Goal: Task Accomplishment & Management: Manage account settings

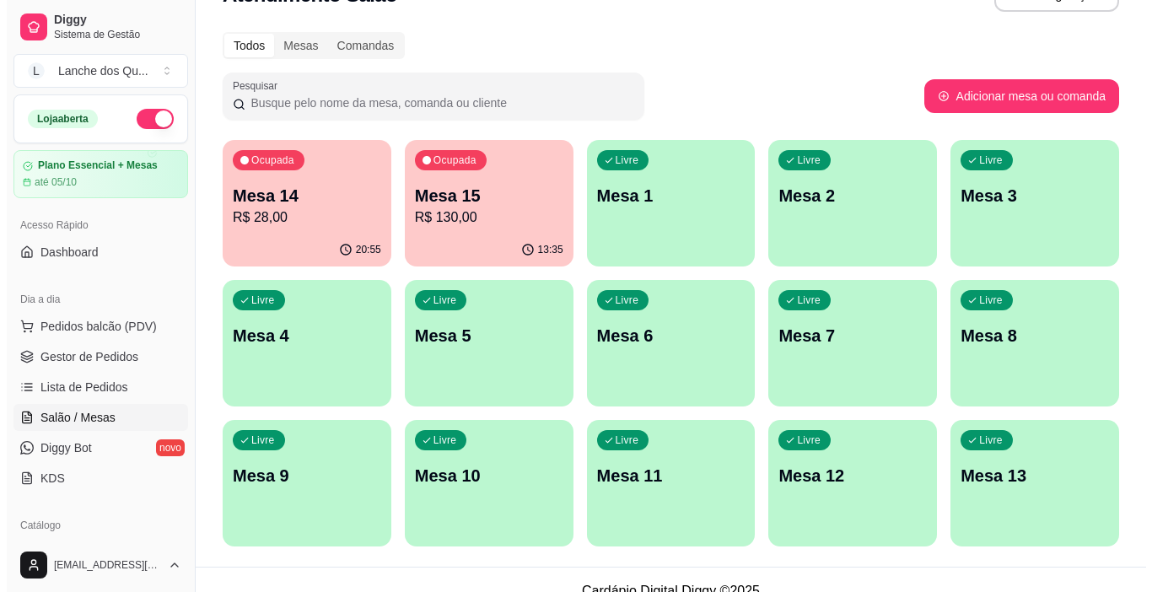
scroll to position [65, 0]
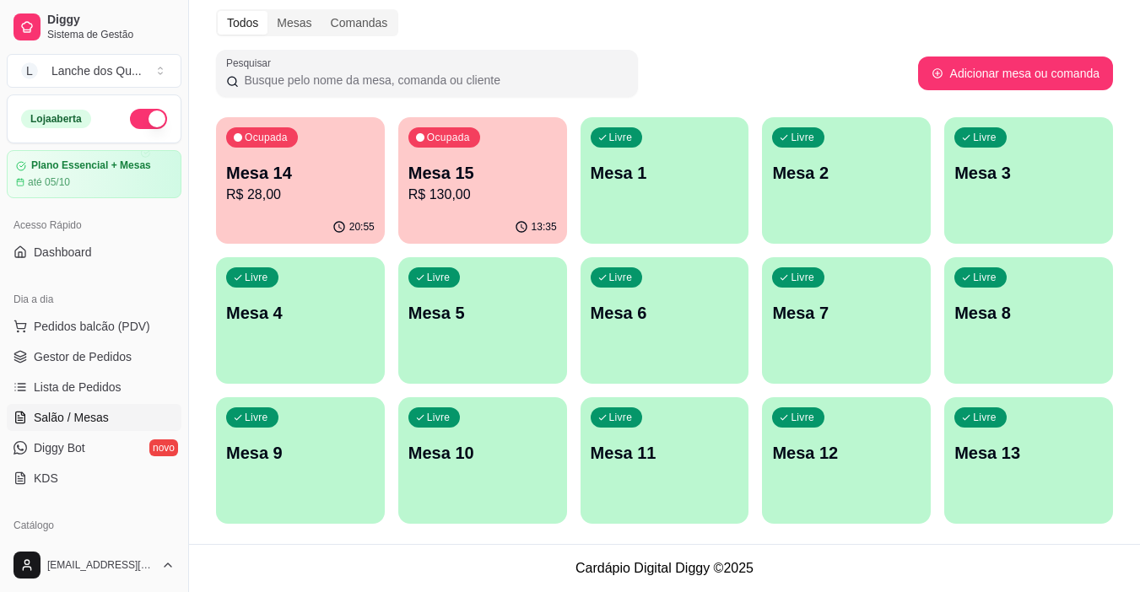
click at [308, 182] on p "Mesa 14" at bounding box center [300, 173] width 148 height 24
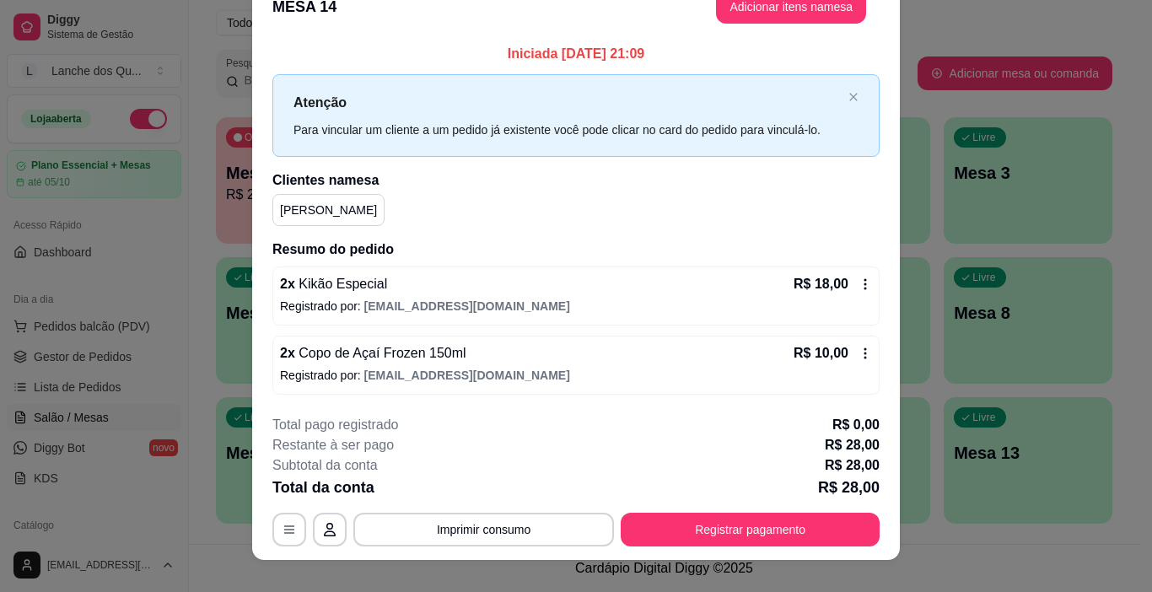
scroll to position [50, 0]
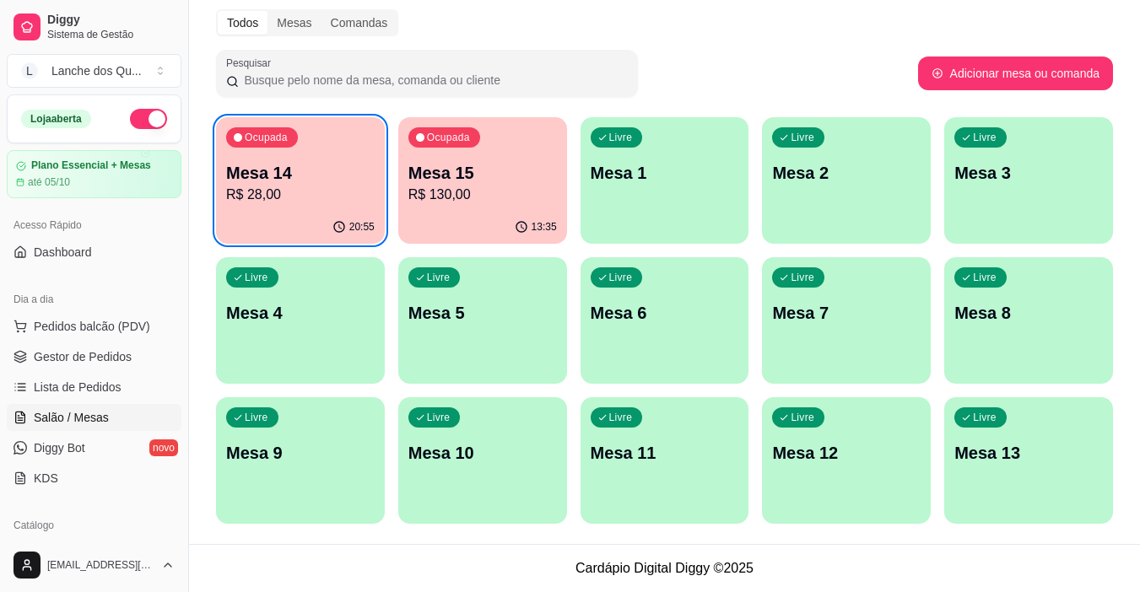
click at [644, 190] on div "Livre Mesa 1" at bounding box center [664, 170] width 169 height 106
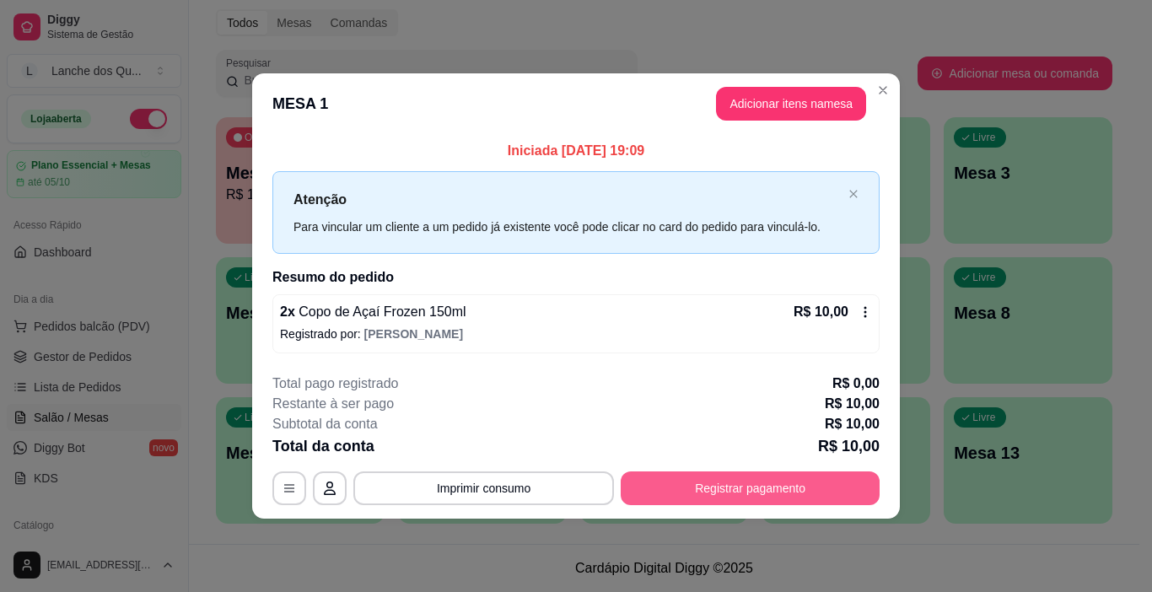
click at [698, 482] on button "Registrar pagamento" at bounding box center [750, 488] width 259 height 34
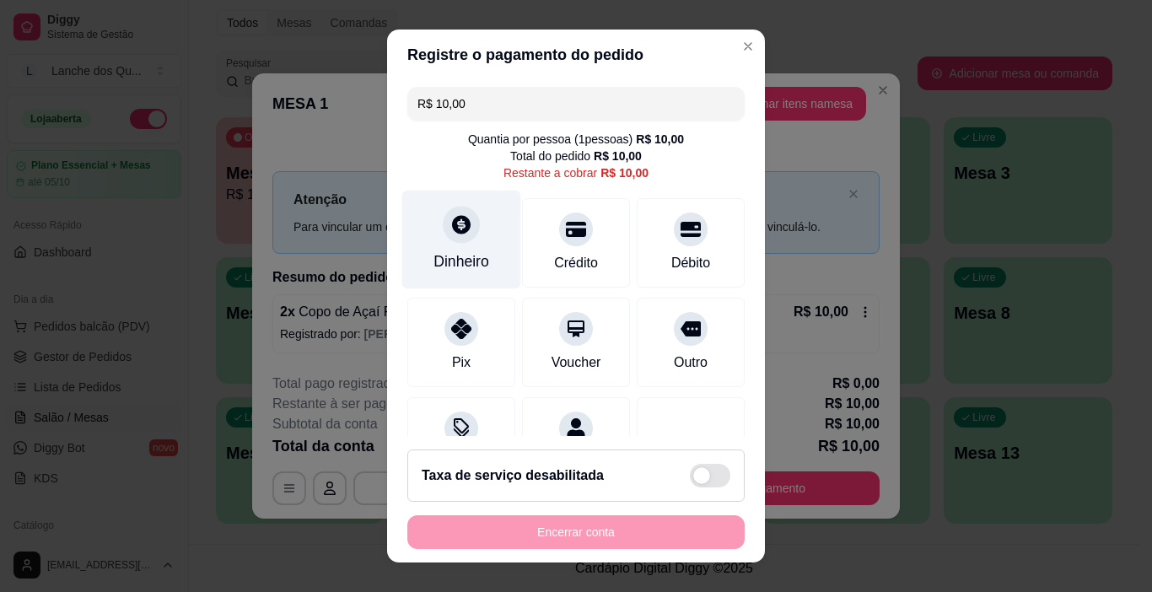
click at [455, 228] on icon at bounding box center [461, 224] width 22 height 22
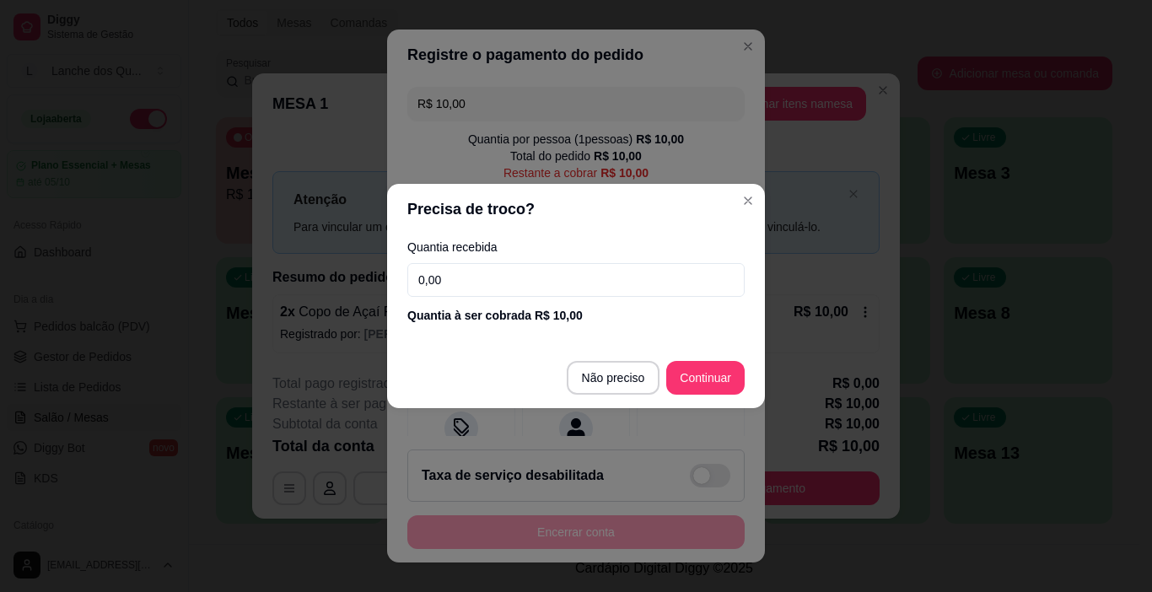
click at [450, 277] on input "0,00" at bounding box center [575, 280] width 337 height 34
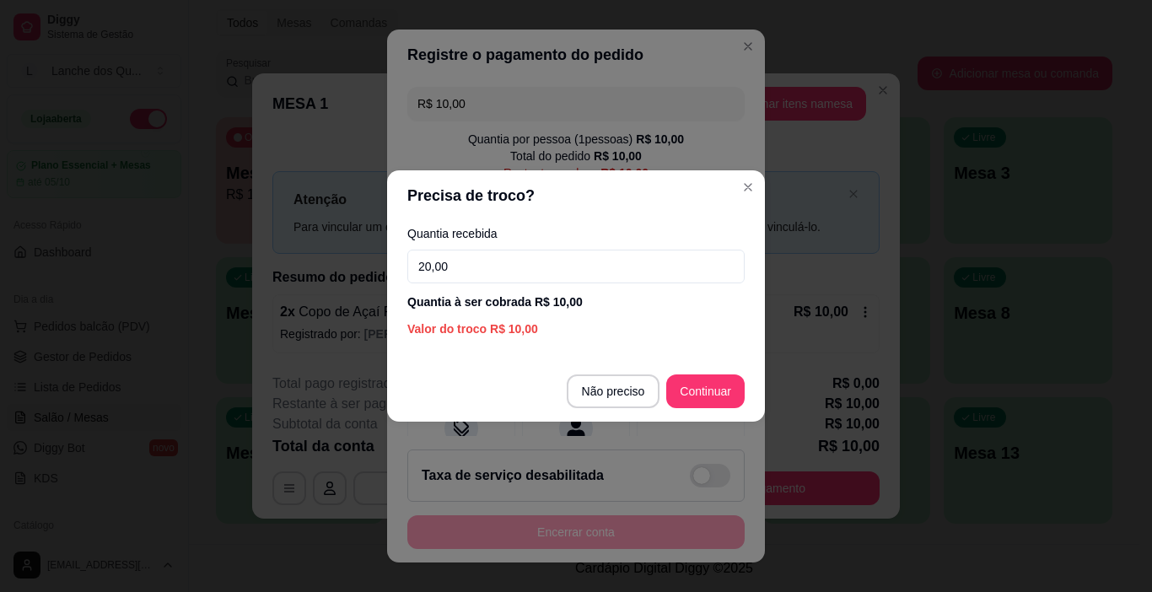
type input "20,00"
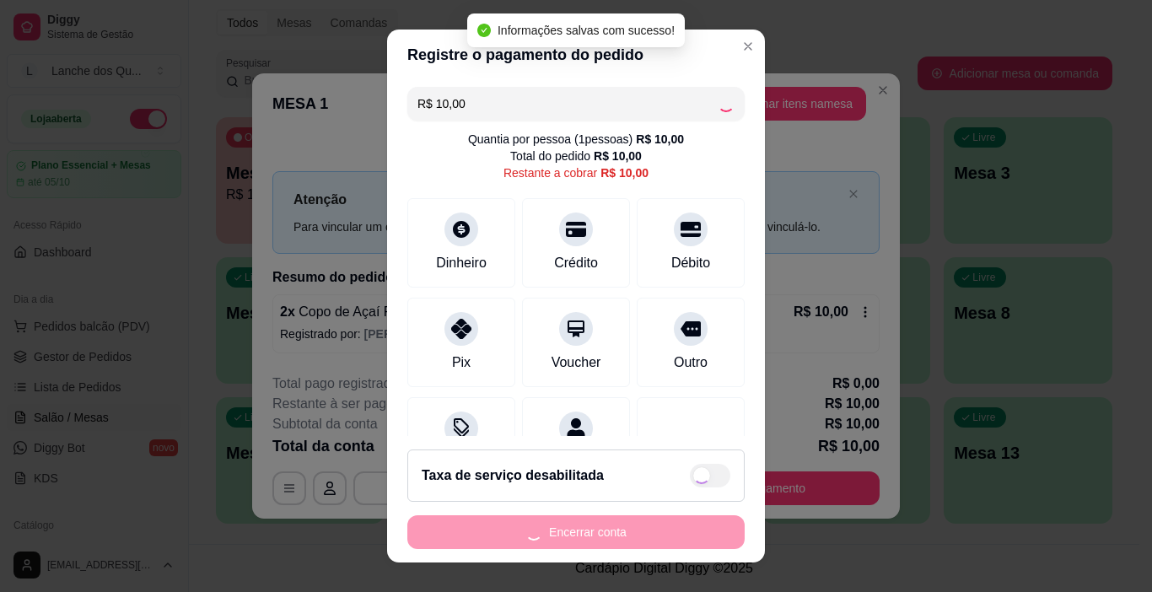
type input "R$ 0,00"
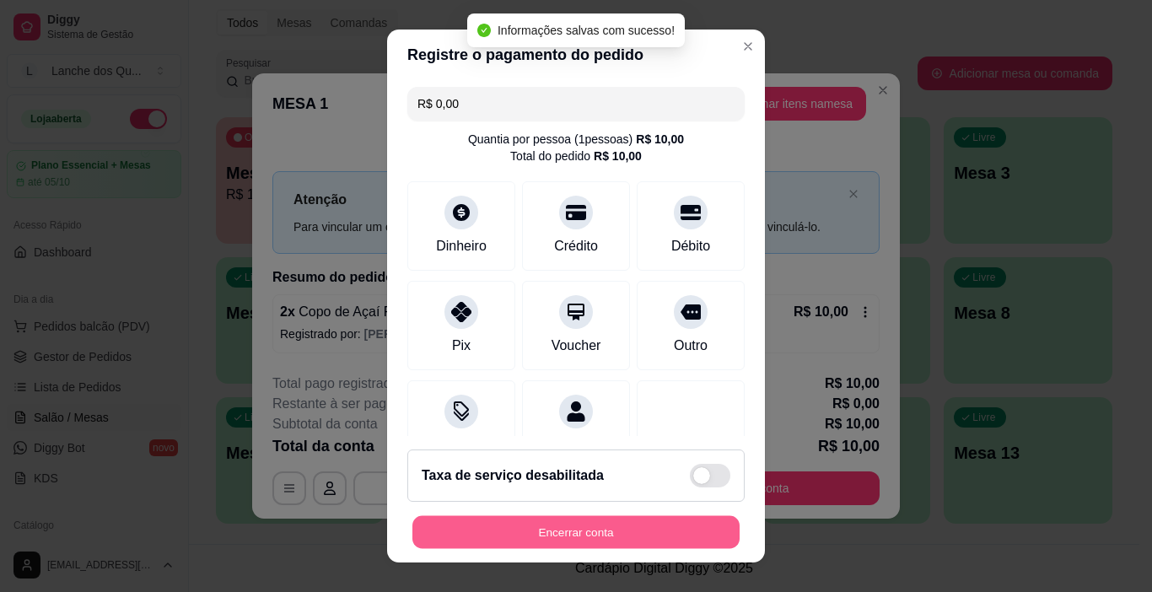
click at [564, 532] on button "Encerrar conta" at bounding box center [575, 532] width 327 height 33
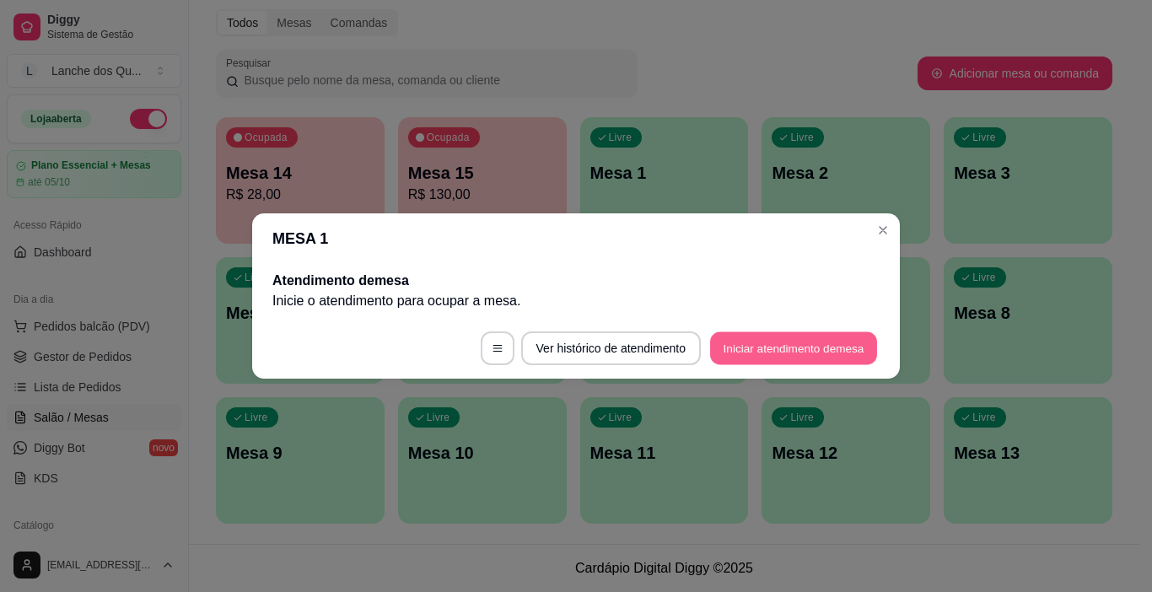
click at [789, 340] on button "Iniciar atendimento de mesa" at bounding box center [793, 348] width 167 height 33
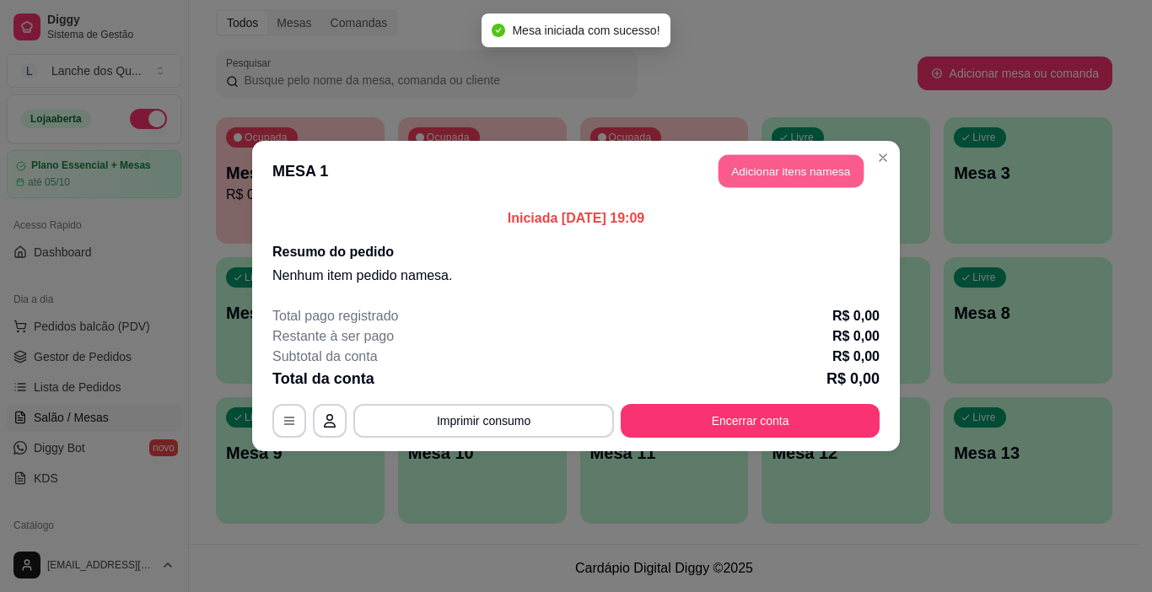
click at [783, 170] on button "Adicionar itens na mesa" at bounding box center [791, 171] width 145 height 33
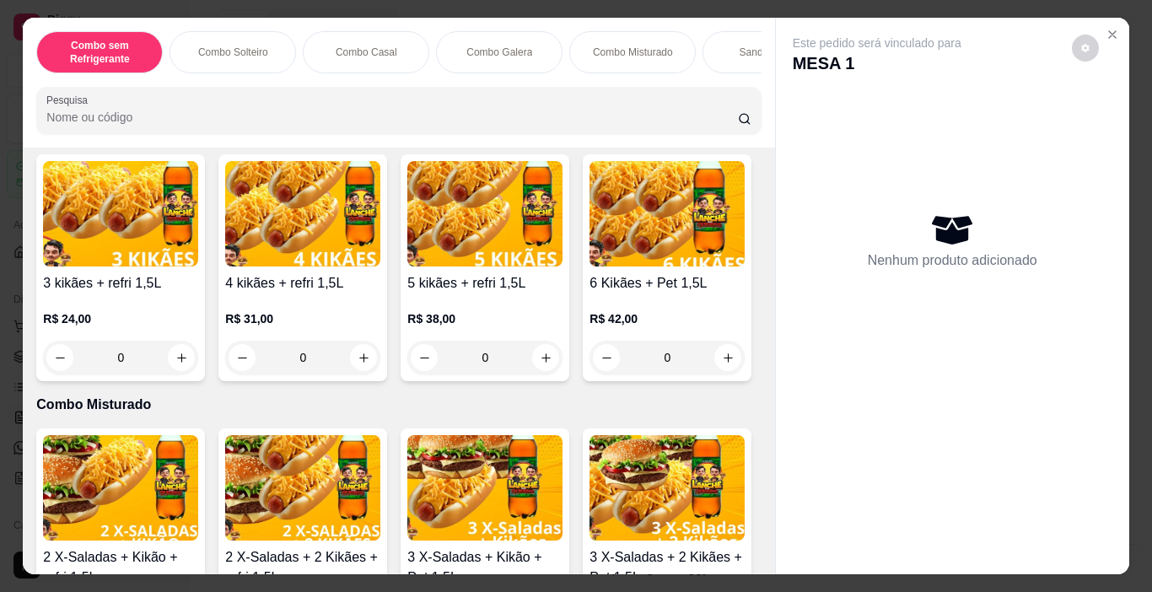
scroll to position [2109, 0]
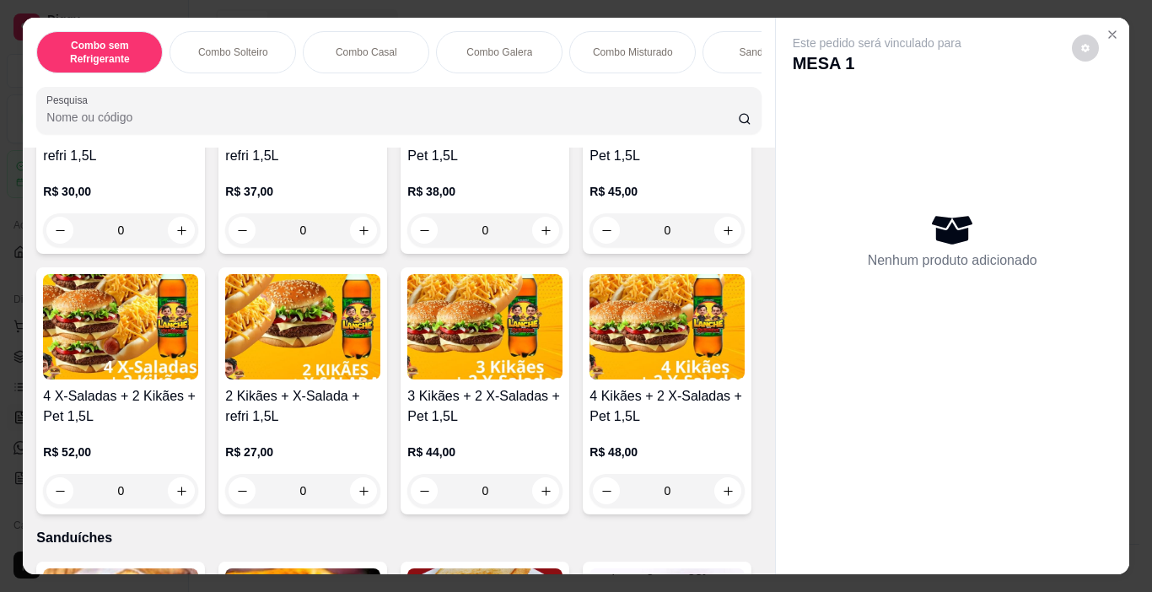
drag, startPoint x: 525, startPoint y: 345, endPoint x: 568, endPoint y: 347, distance: 43.9
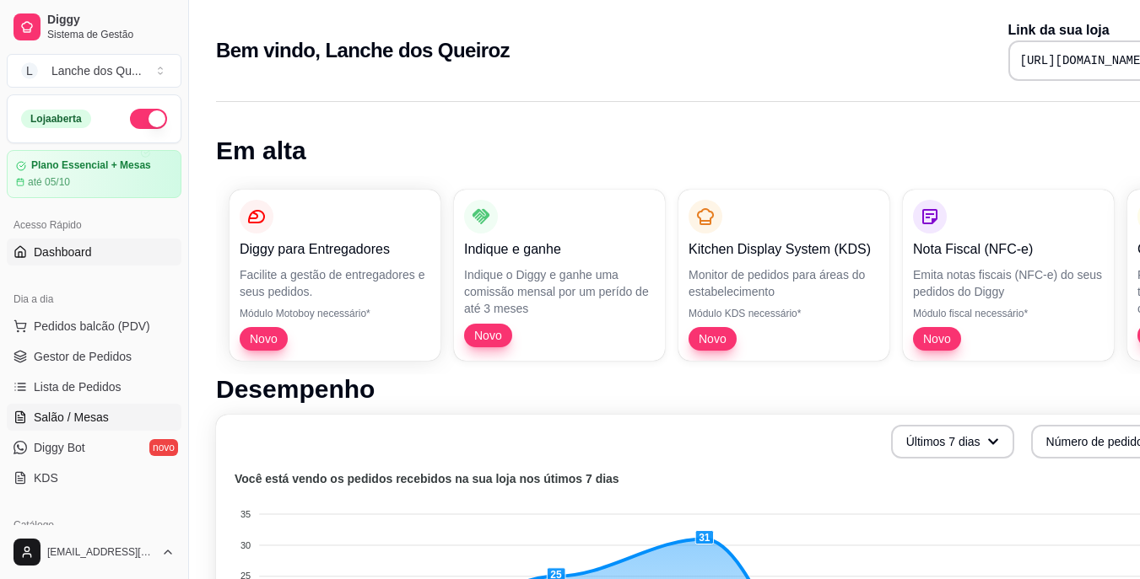
click at [65, 428] on link "Salão / Mesas" at bounding box center [94, 417] width 175 height 27
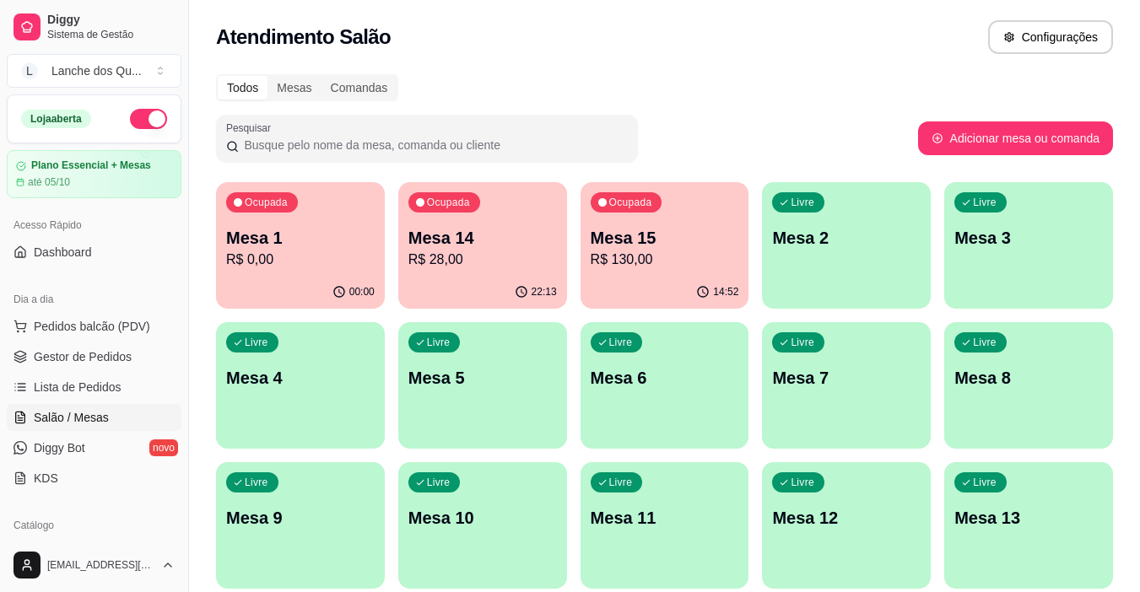
click at [348, 257] on p "R$ 0,00" at bounding box center [300, 260] width 148 height 20
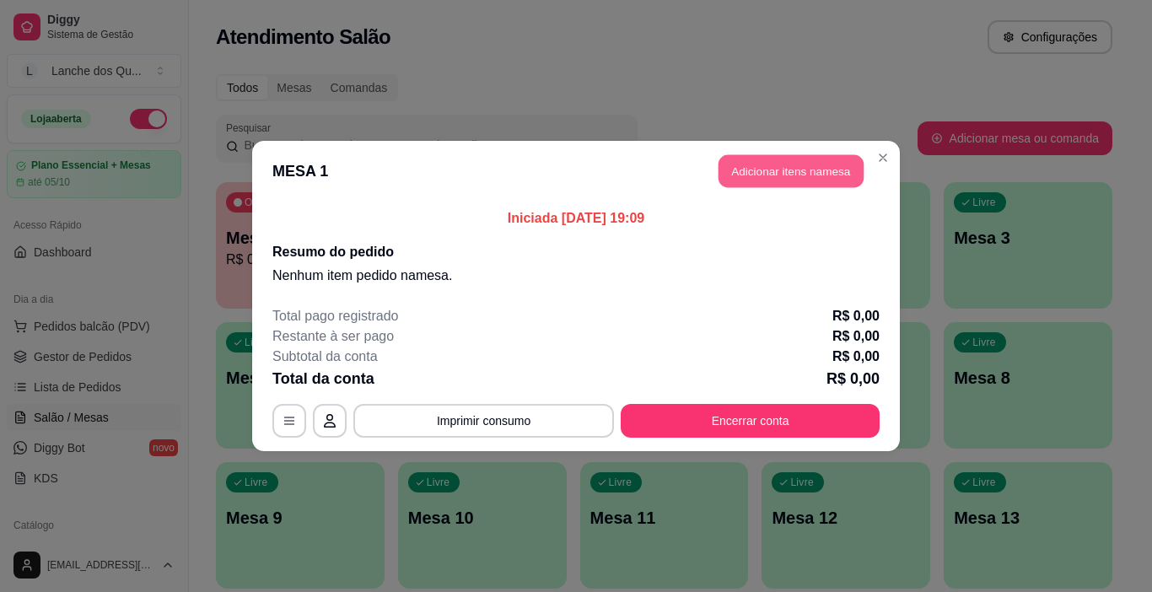
click at [763, 170] on button "Adicionar itens na mesa" at bounding box center [791, 171] width 145 height 33
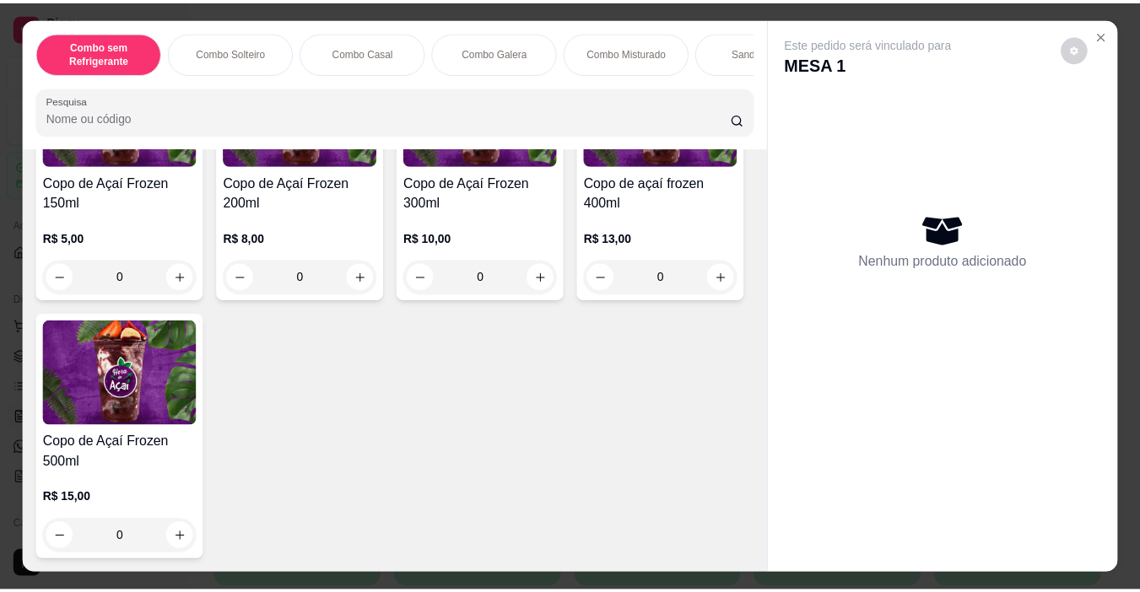
scroll to position [5820, 0]
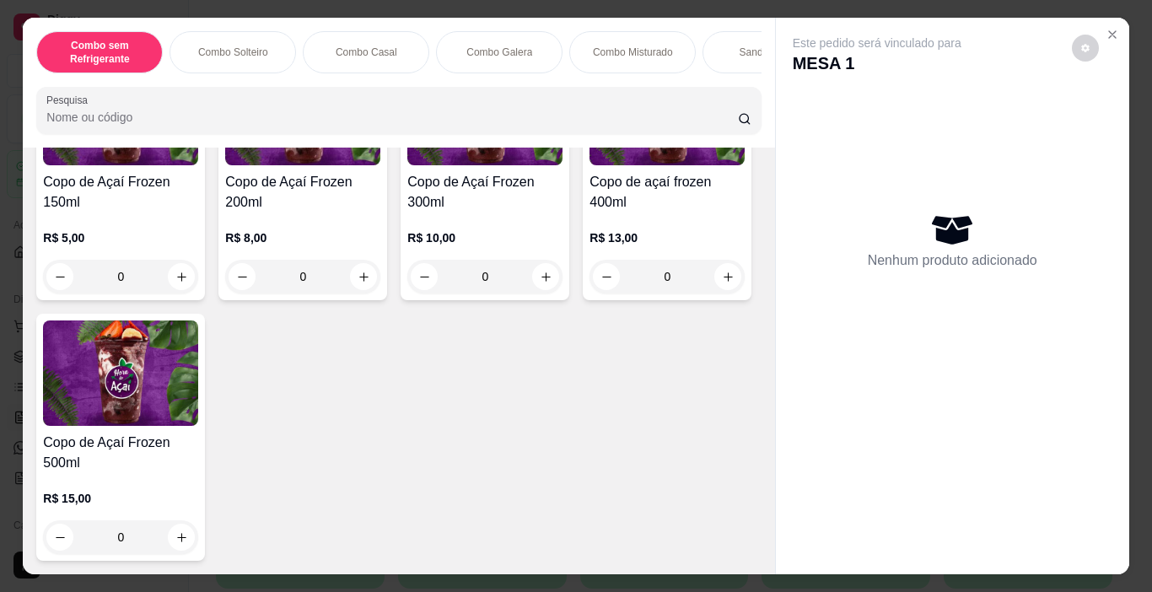
click at [419, 165] on img at bounding box center [484, 112] width 155 height 105
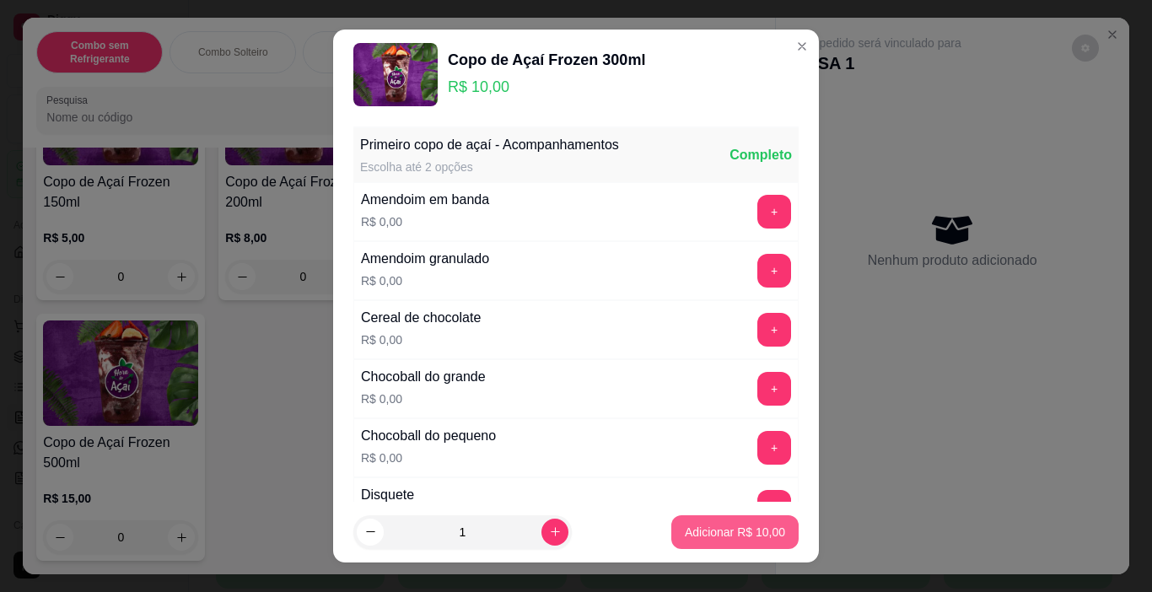
click at [707, 526] on p "Adicionar R$ 10,00" at bounding box center [735, 532] width 100 height 17
type input "1"
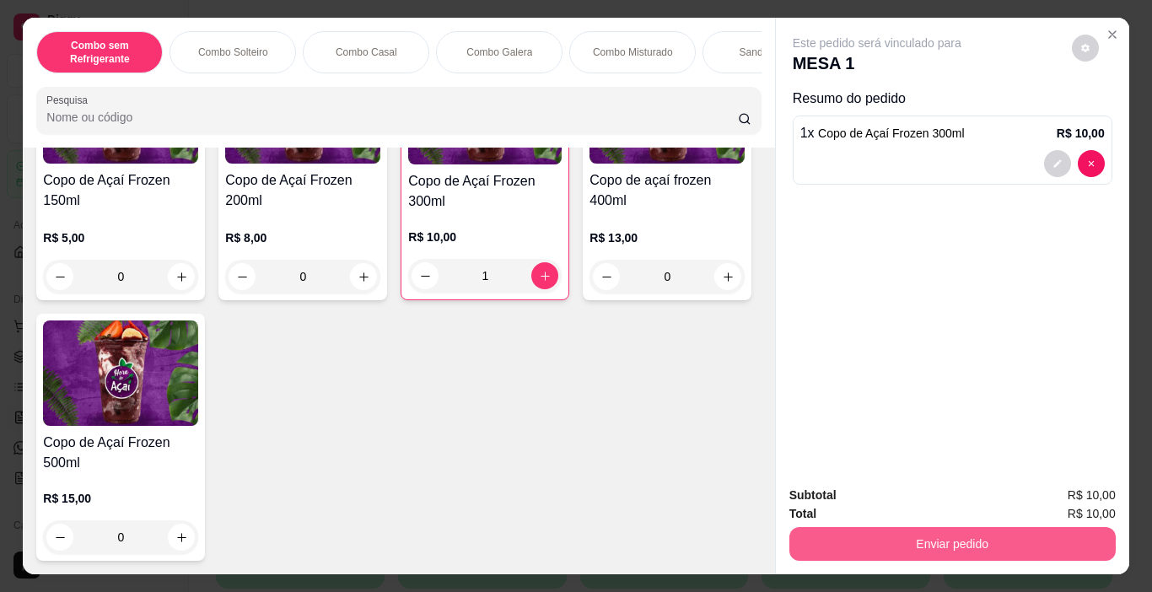
click at [873, 540] on button "Enviar pedido" at bounding box center [952, 544] width 326 height 34
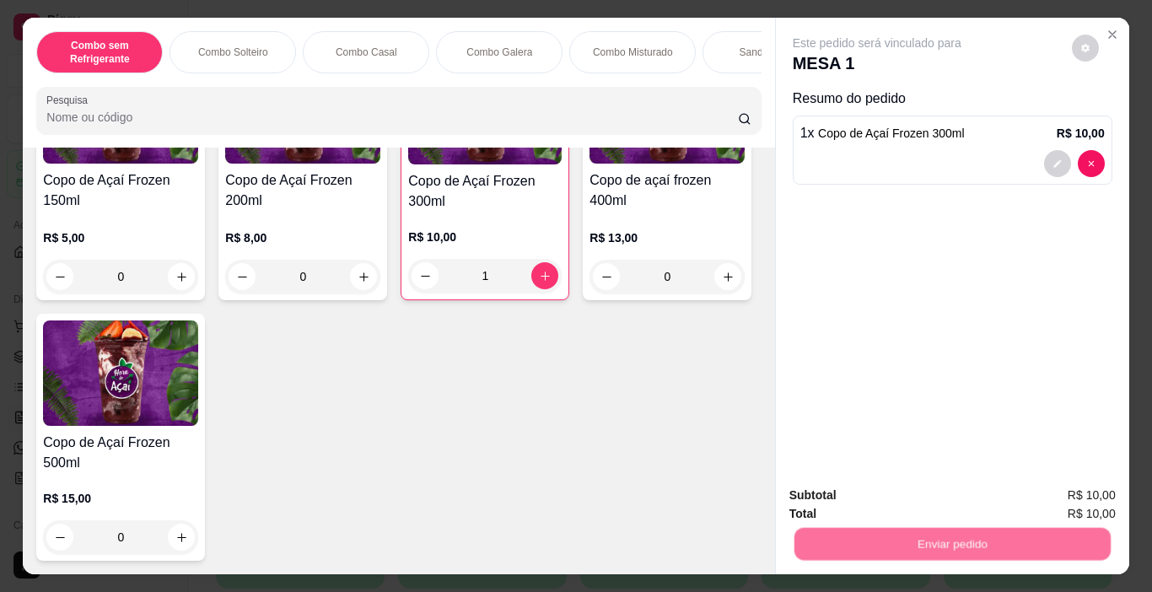
click at [841, 504] on button "Não registrar e enviar pedido" at bounding box center [896, 496] width 175 height 32
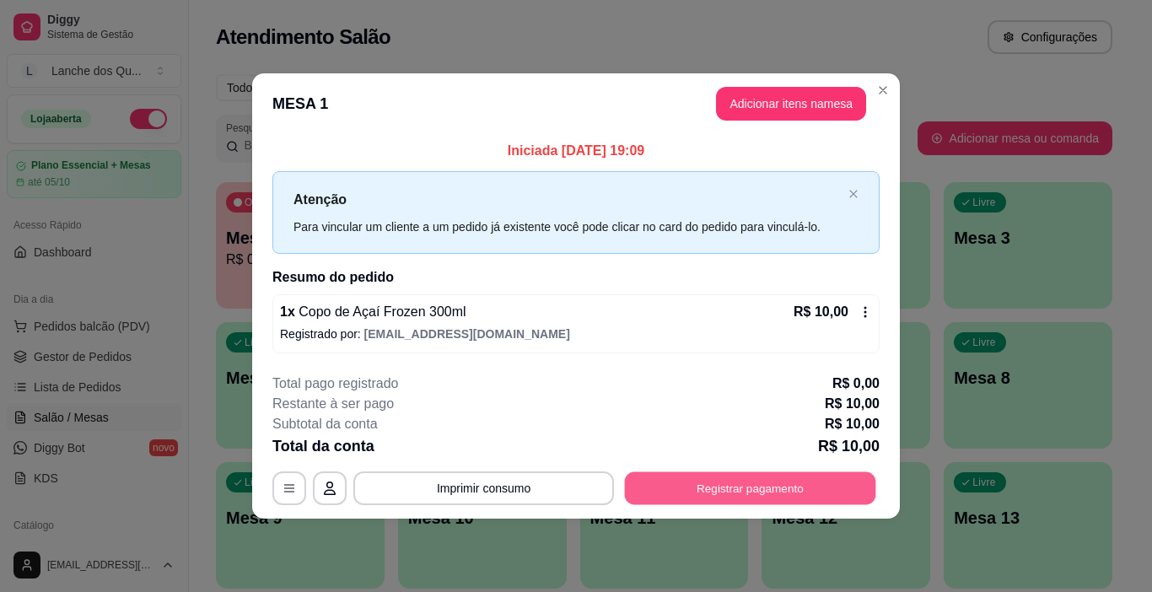
click at [692, 483] on button "Registrar pagamento" at bounding box center [750, 487] width 251 height 33
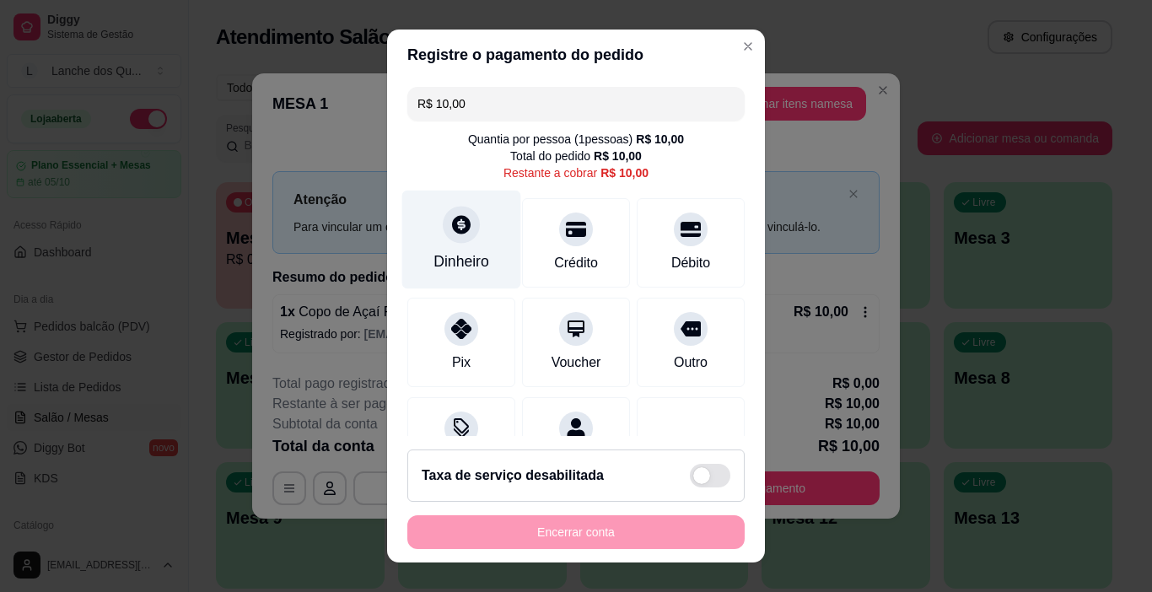
click at [443, 234] on div at bounding box center [461, 225] width 37 height 37
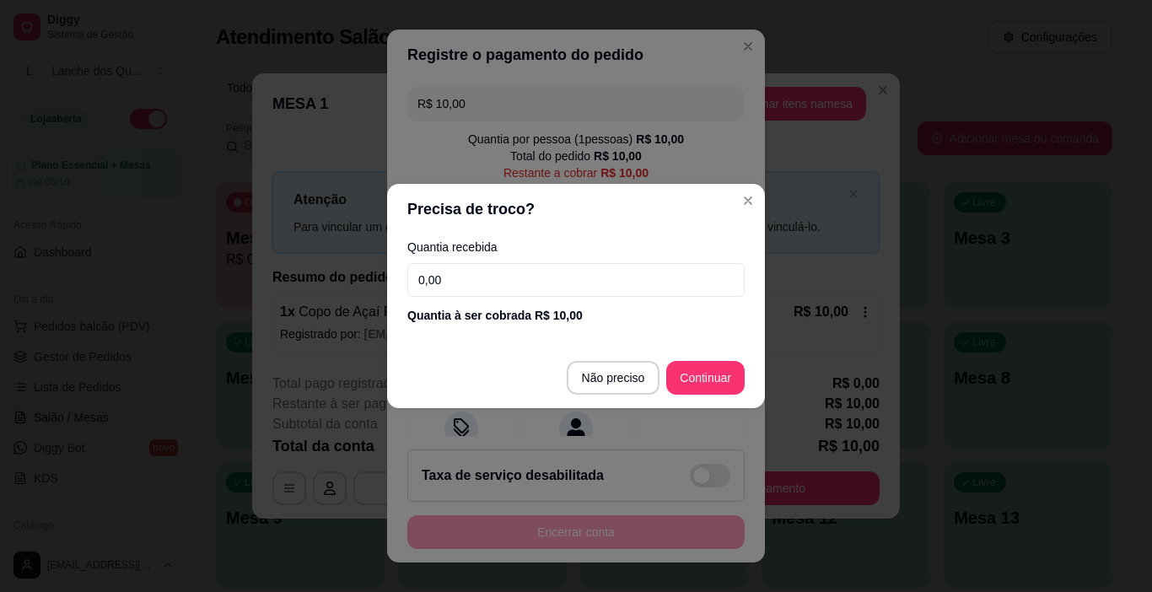
click at [483, 277] on input "0,00" at bounding box center [575, 280] width 337 height 34
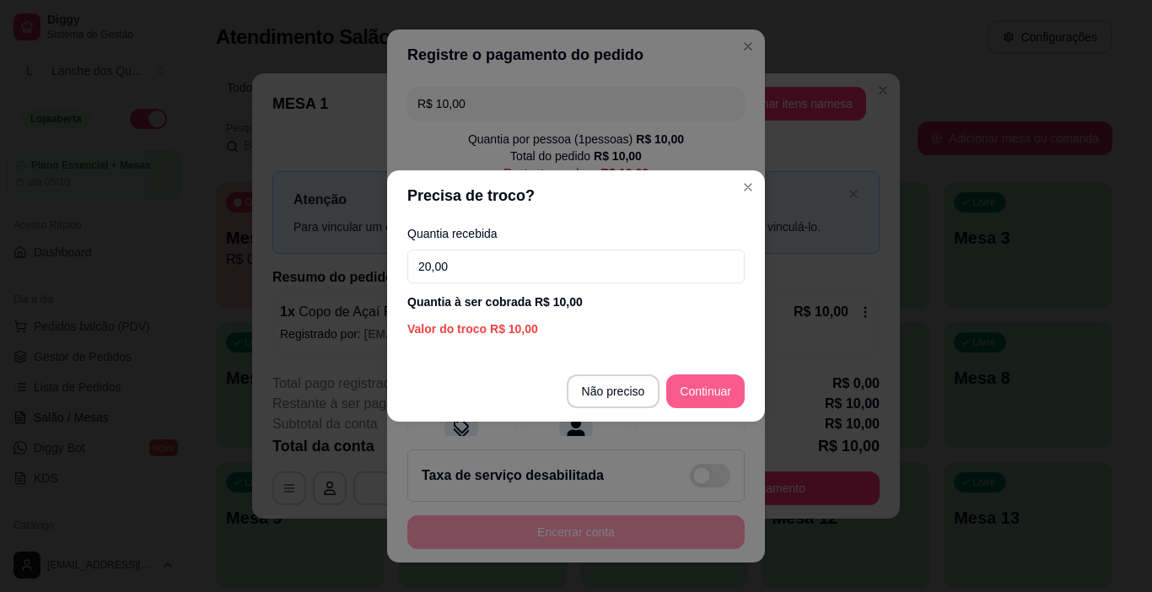
type input "20,00"
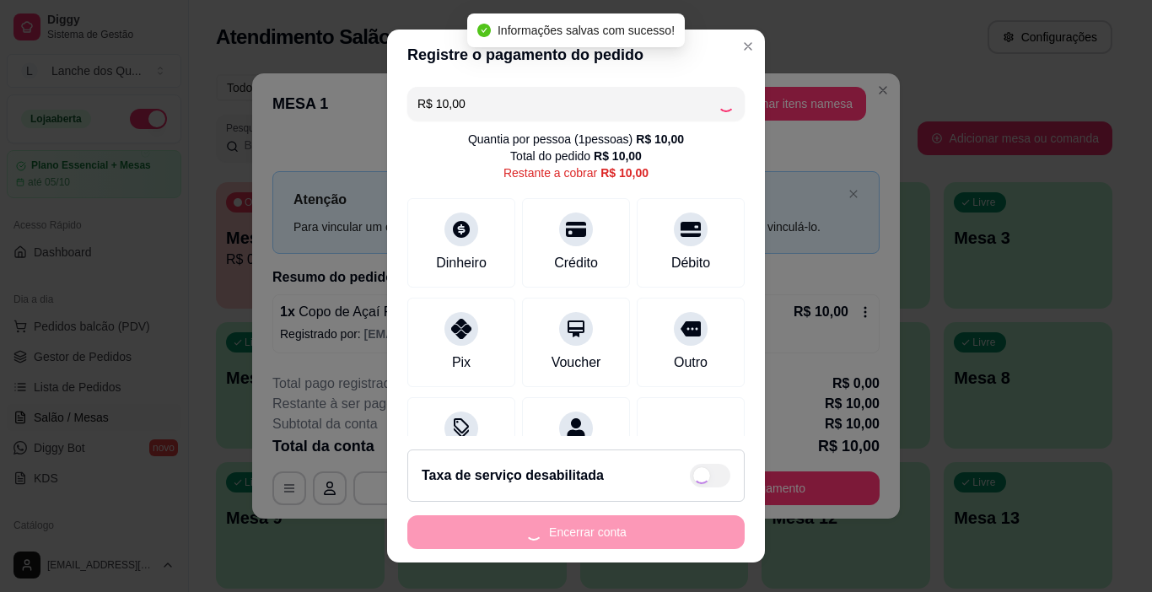
type input "R$ 0,00"
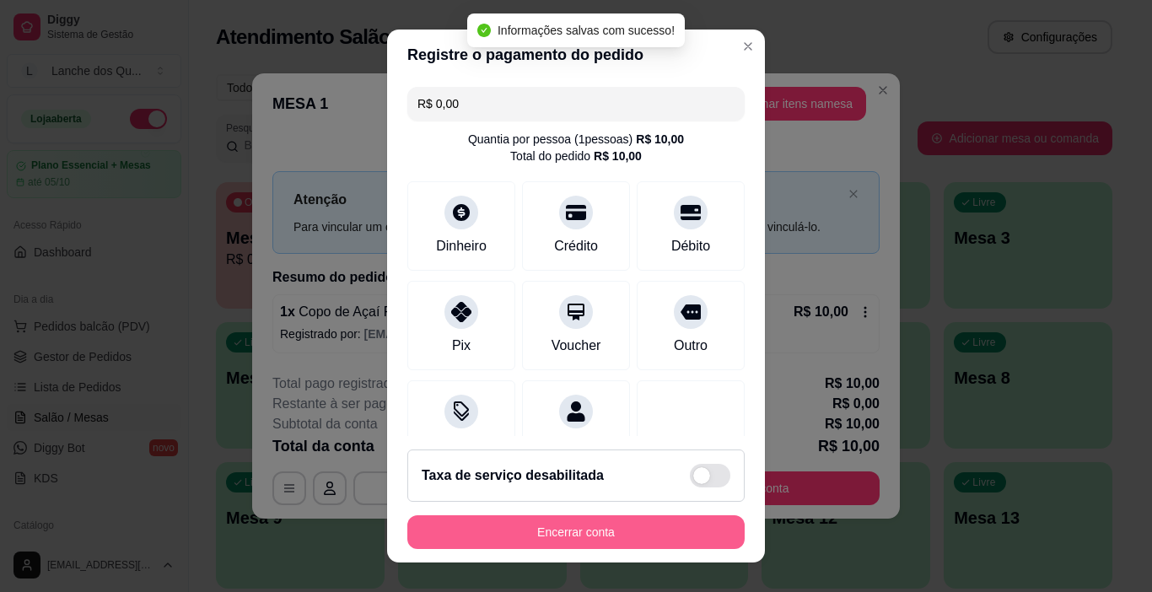
click at [546, 534] on button "Encerrar conta" at bounding box center [575, 532] width 337 height 34
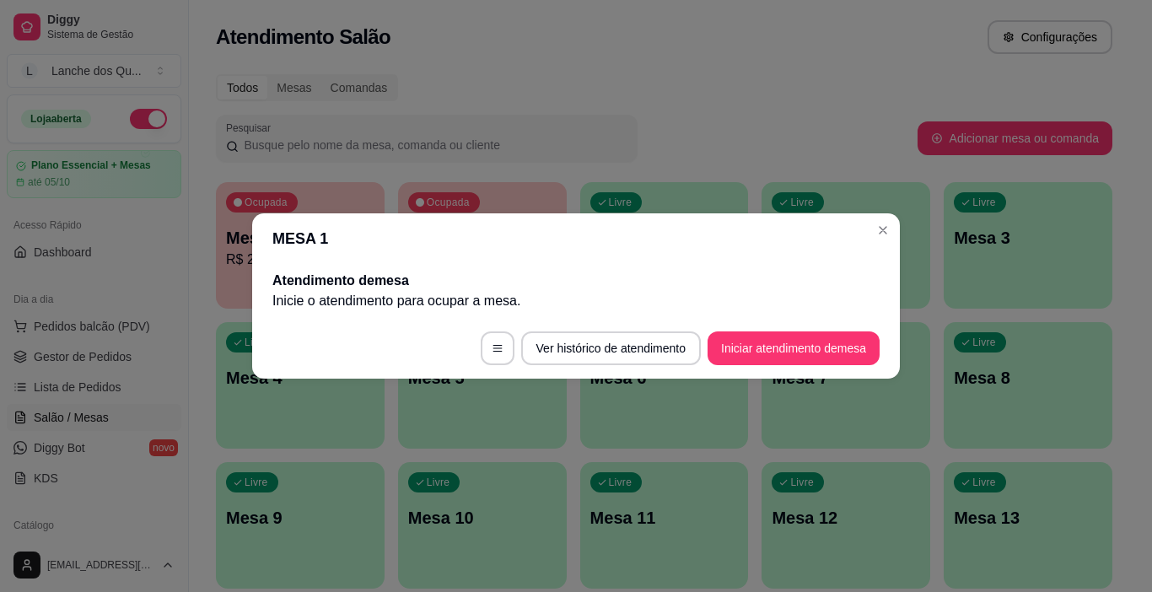
drag, startPoint x: 232, startPoint y: 346, endPoint x: 213, endPoint y: 378, distance: 37.0
drag, startPoint x: 213, startPoint y: 378, endPoint x: 187, endPoint y: 523, distance: 147.4
